Goal: Navigation & Orientation: Find specific page/section

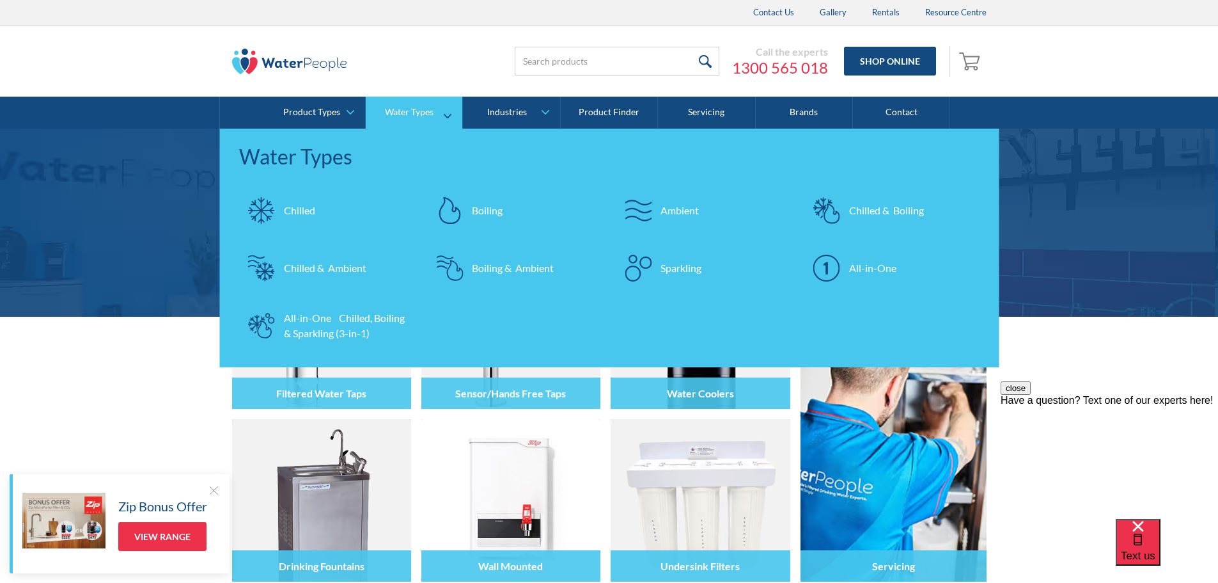
click at [489, 206] on div "Boiling" at bounding box center [487, 210] width 31 height 15
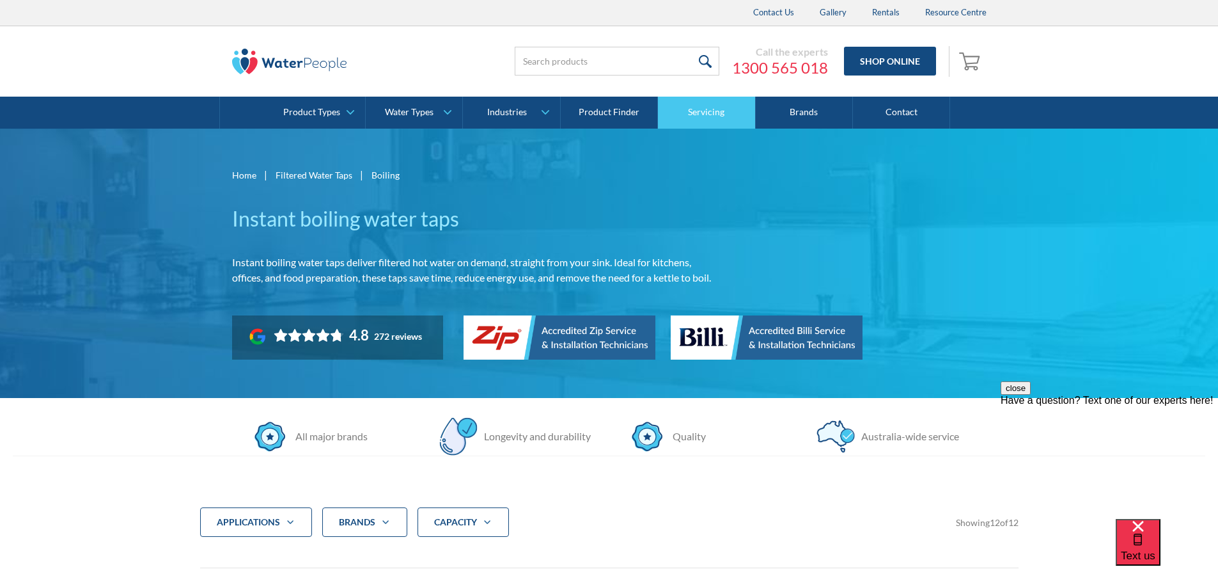
click at [709, 109] on link "Servicing" at bounding box center [706, 113] width 97 height 32
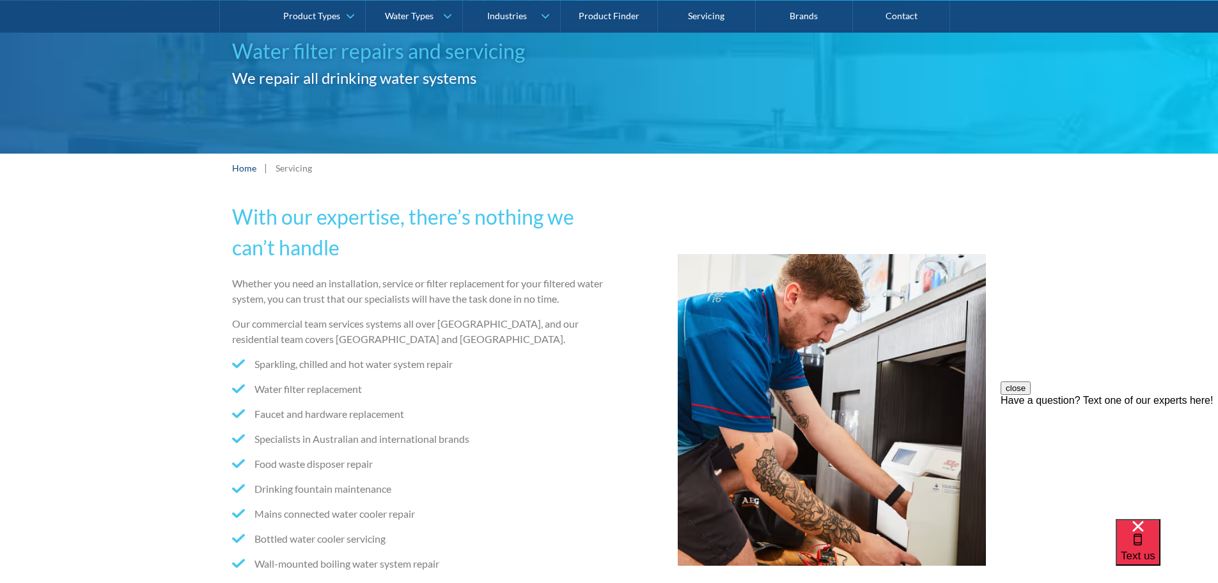
scroll to position [128, 0]
